Goal: Find contact information: Find contact information

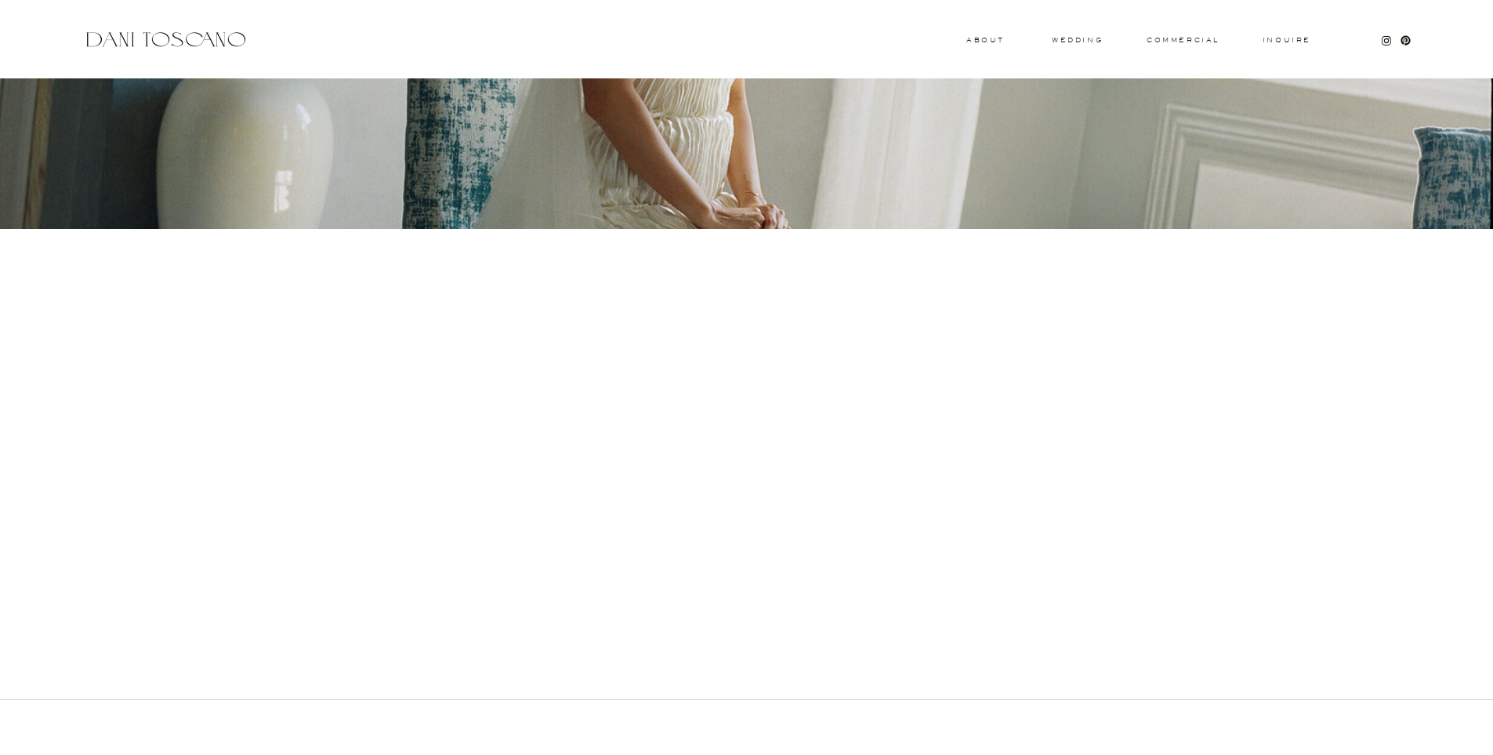
scroll to position [404, 0]
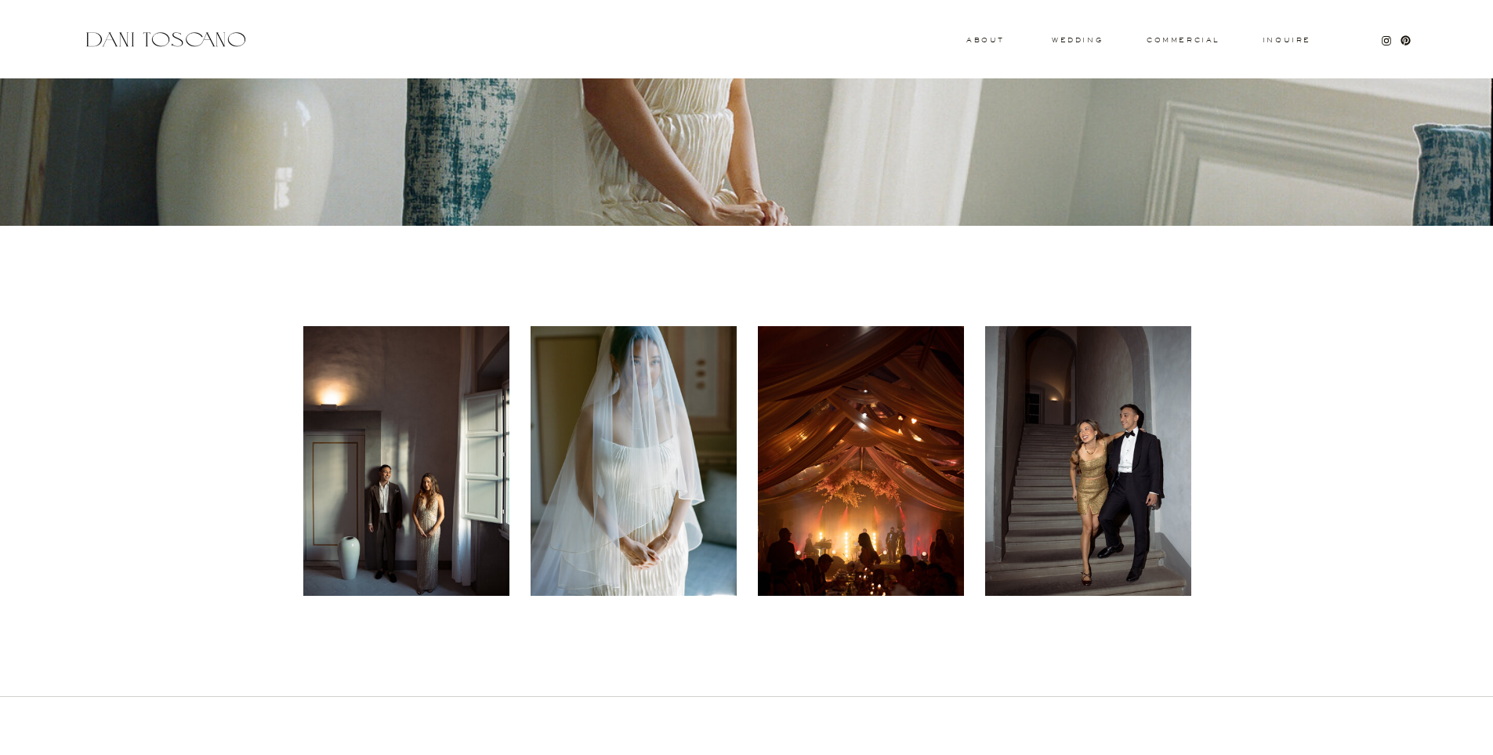
click at [431, 441] on div at bounding box center [406, 461] width 206 height 270
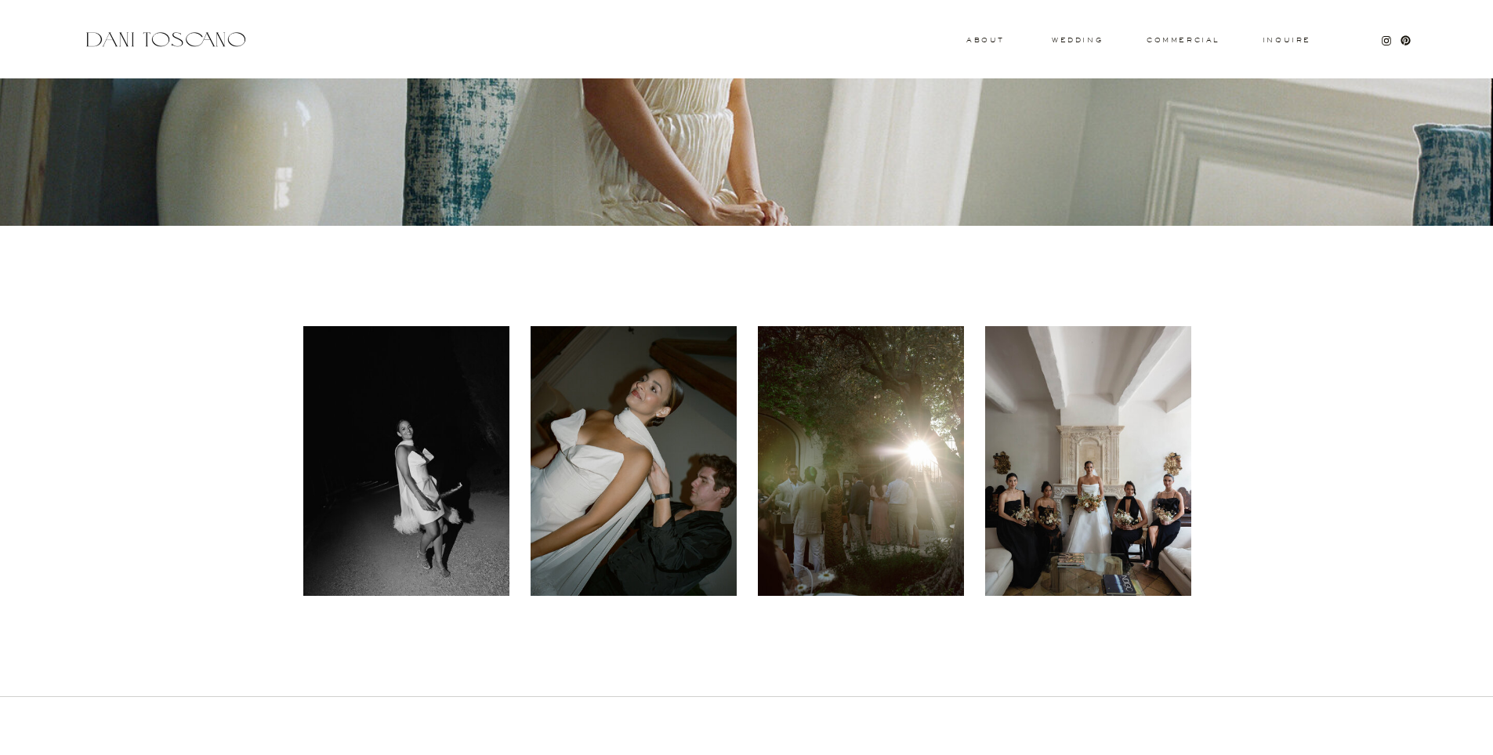
click at [432, 441] on div at bounding box center [406, 461] width 206 height 270
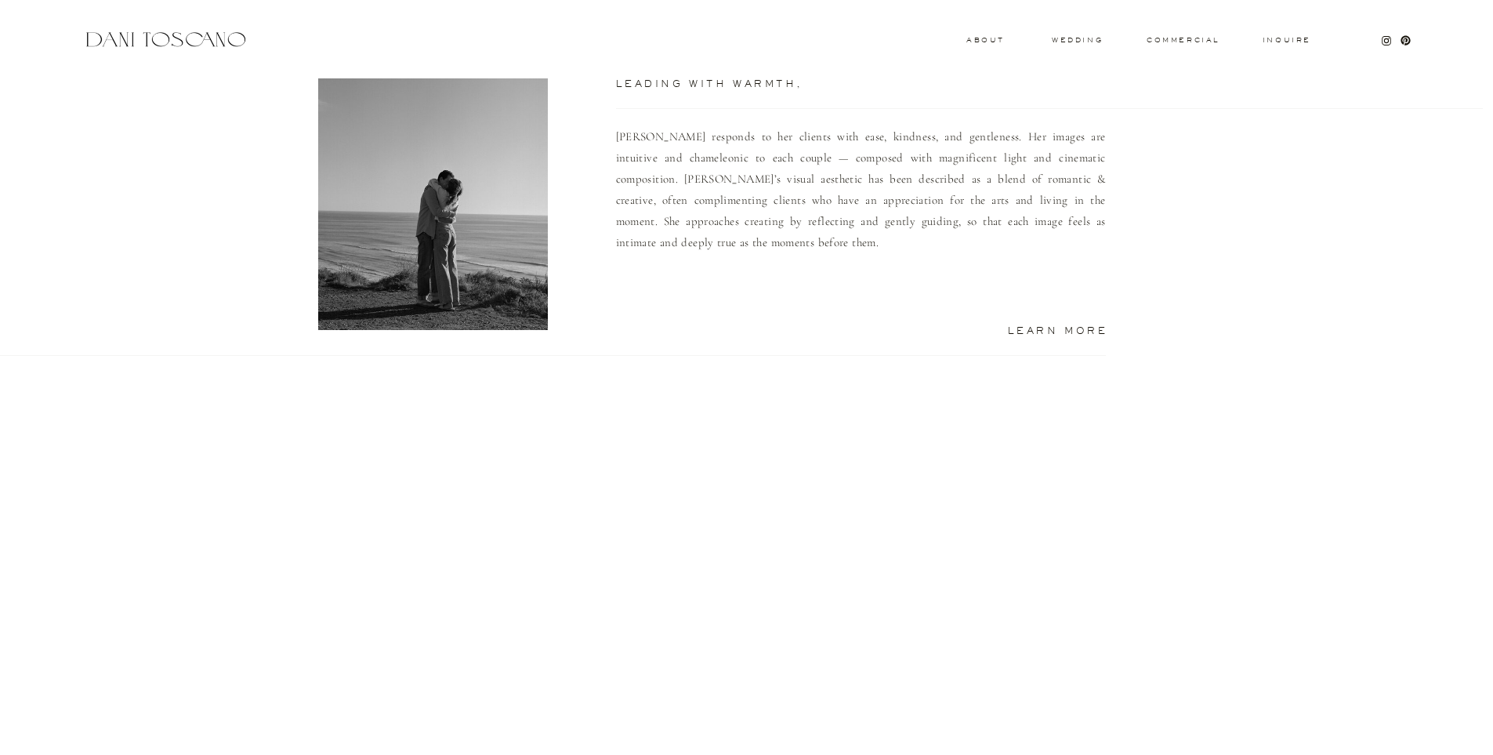
scroll to position [1150, 0]
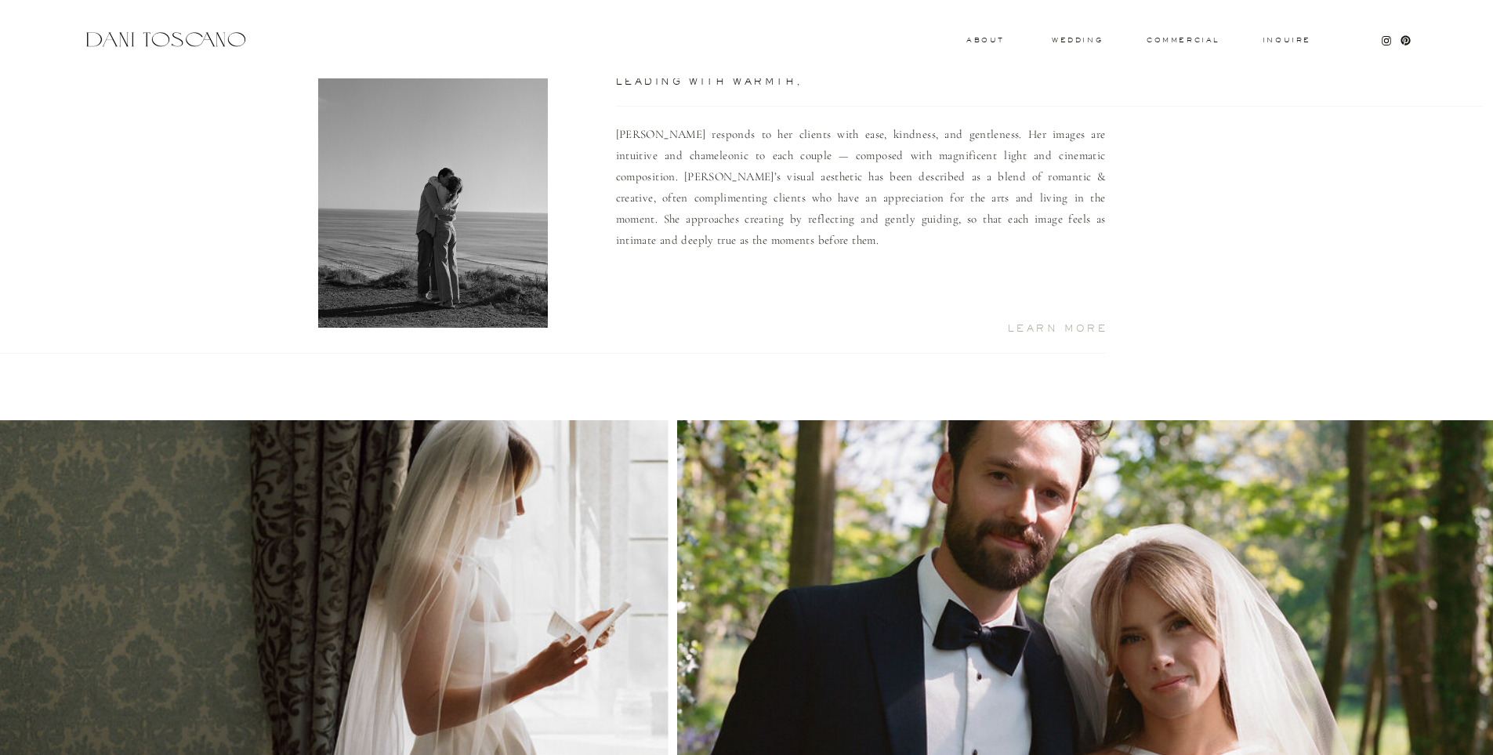
click at [928, 328] on h2 "Learn More" at bounding box center [1039, 328] width 137 height 8
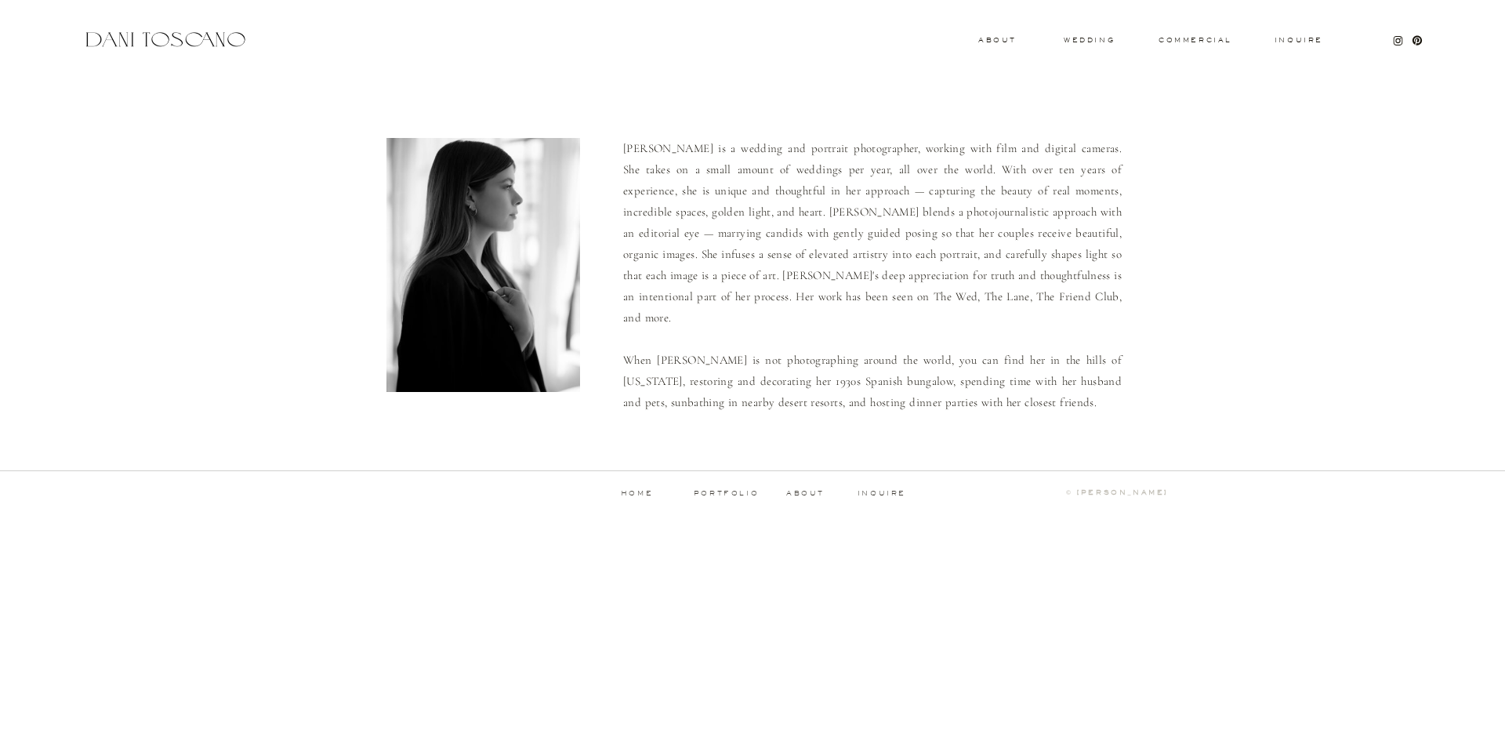
click at [890, 492] on p "inquire" at bounding box center [882, 494] width 50 height 8
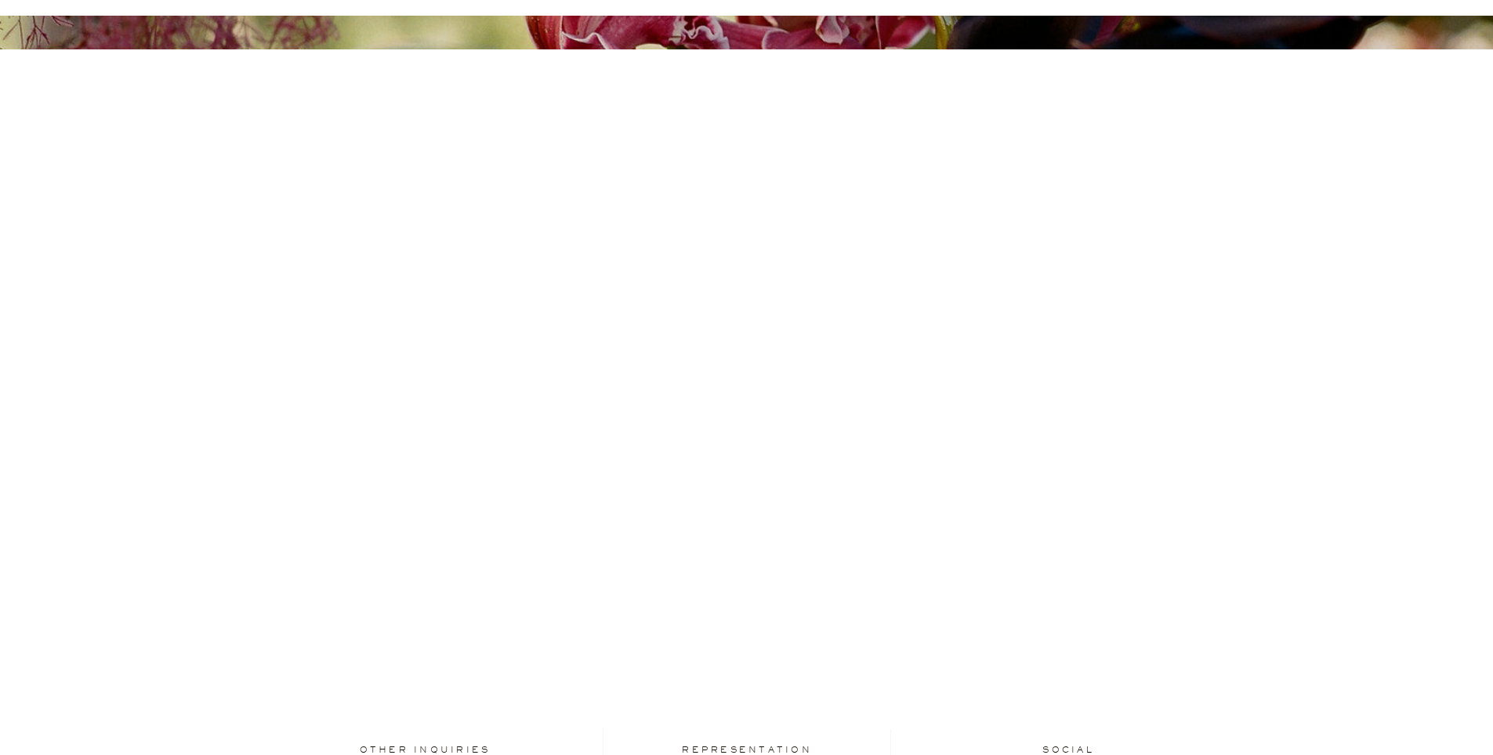
scroll to position [187, 0]
